Goal: Obtain resource: Obtain resource

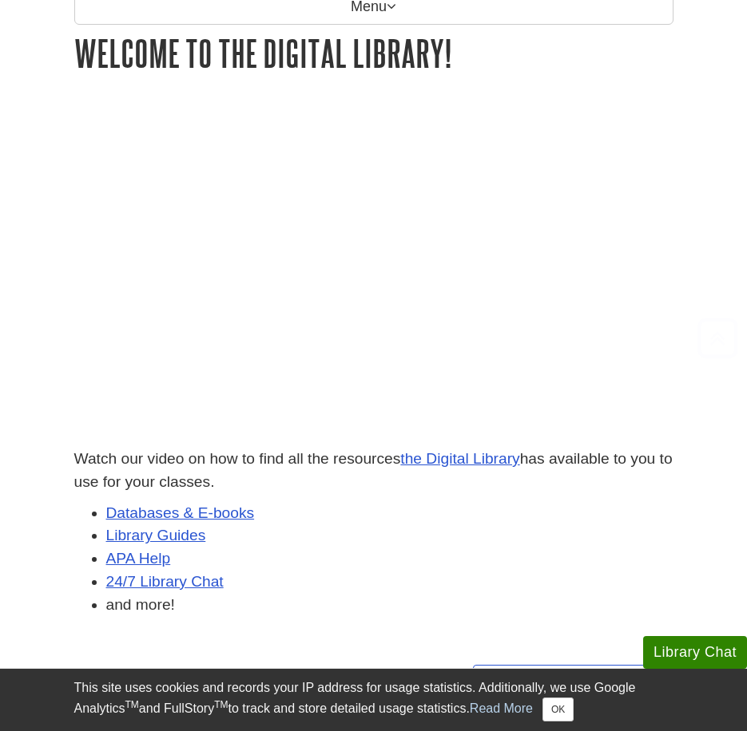
scroll to position [234, 0]
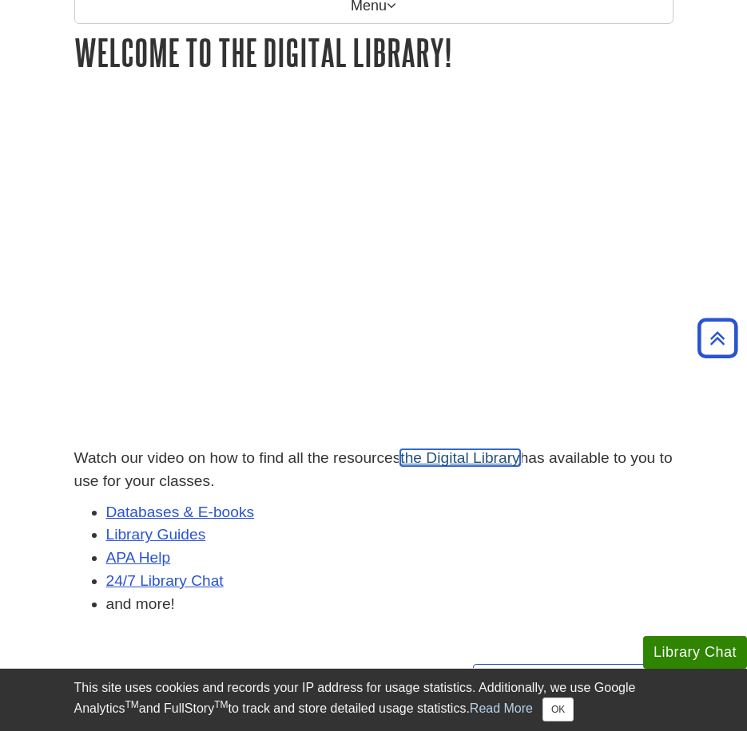
click at [448, 462] on link "the Digital Library" at bounding box center [459, 458] width 119 height 17
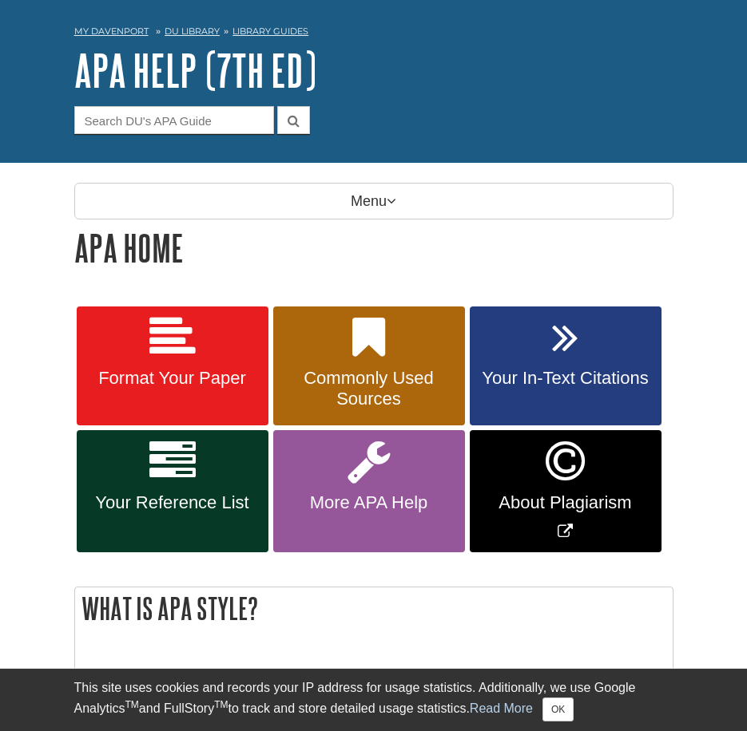
scroll to position [57, 0]
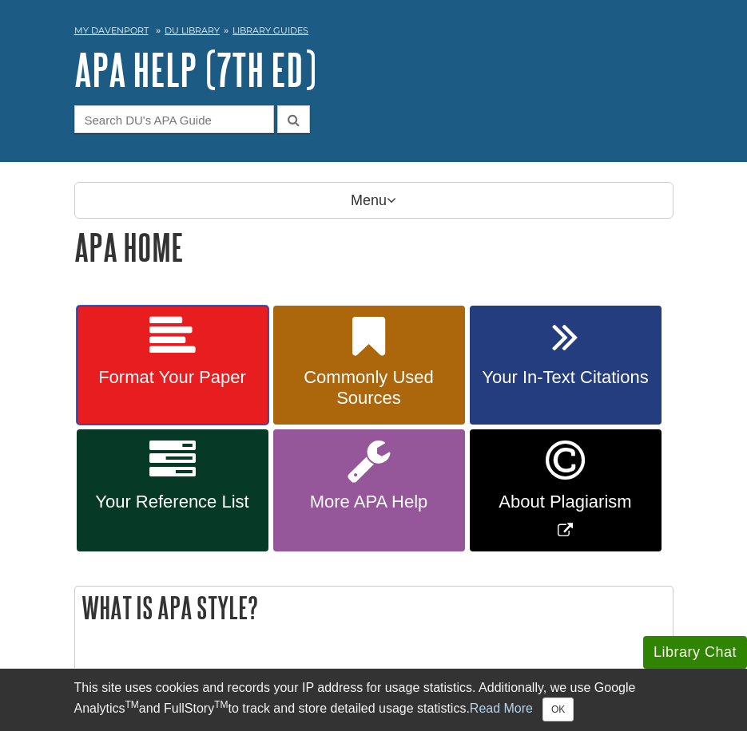
click at [186, 379] on span "Format Your Paper" at bounding box center [173, 377] width 168 height 21
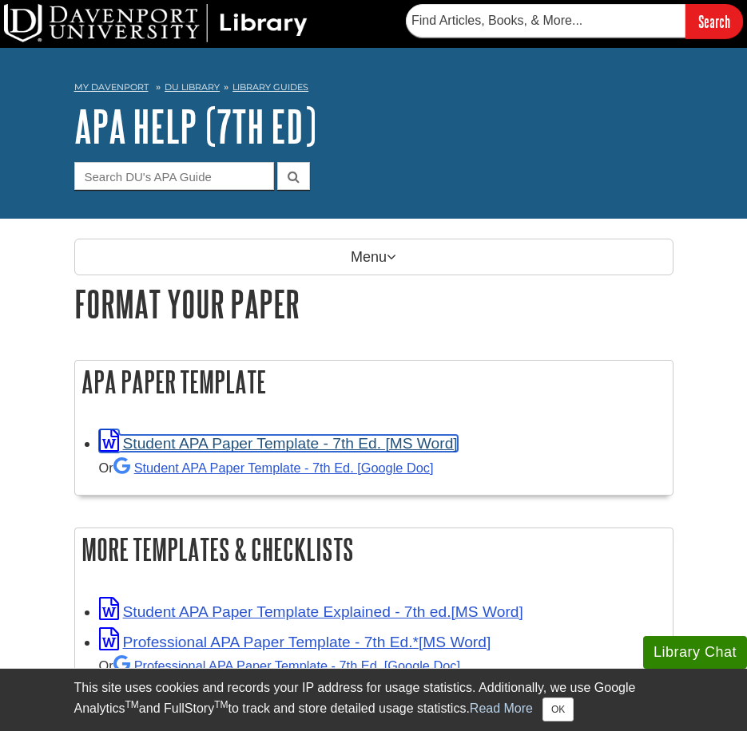
click at [321, 442] on link "Student APA Paper Template - 7th Ed. [MS Word]" at bounding box center [278, 443] width 358 height 17
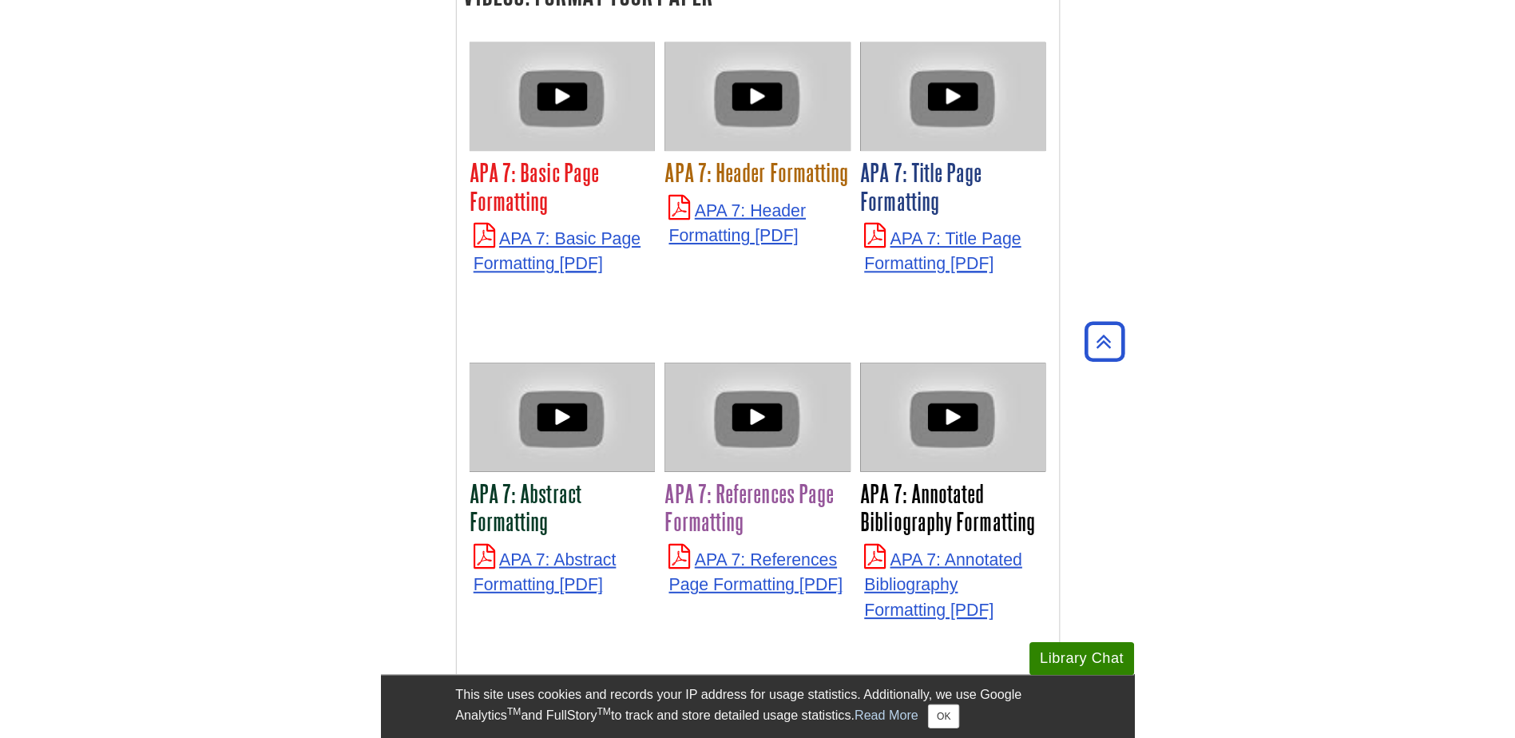
scroll to position [4791, 0]
